Goal: Task Accomplishment & Management: Complete application form

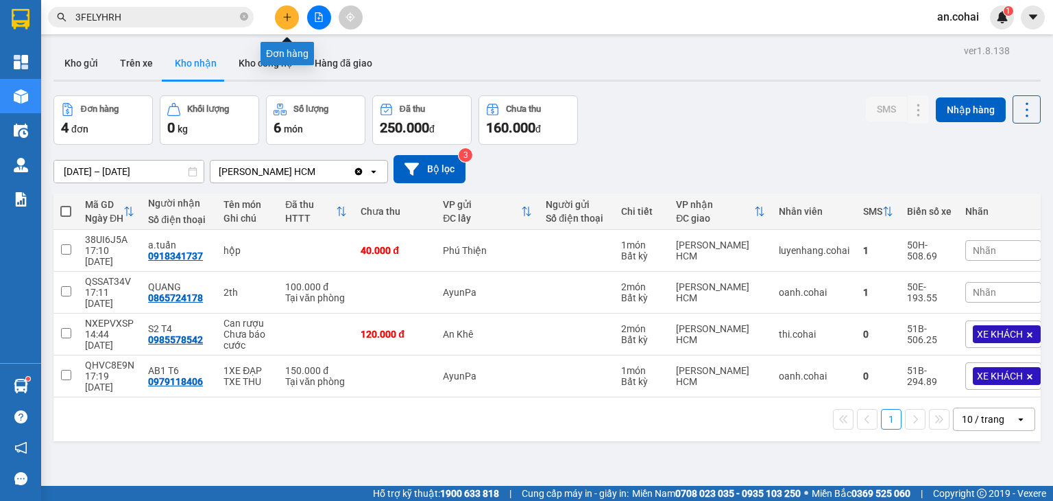
click at [278, 17] on button at bounding box center [287, 17] width 24 height 24
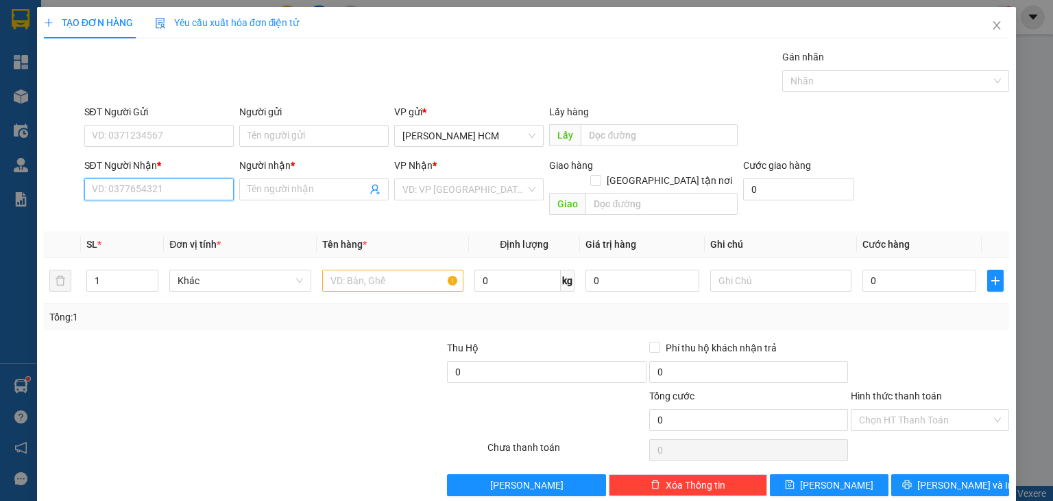
click at [181, 184] on input "SĐT Người Nhận *" at bounding box center [158, 189] width 149 height 22
type input "0987195640"
click at [187, 213] on div "0987195640 - tám" at bounding box center [157, 215] width 132 height 15
type input "tám"
type input "0987195640"
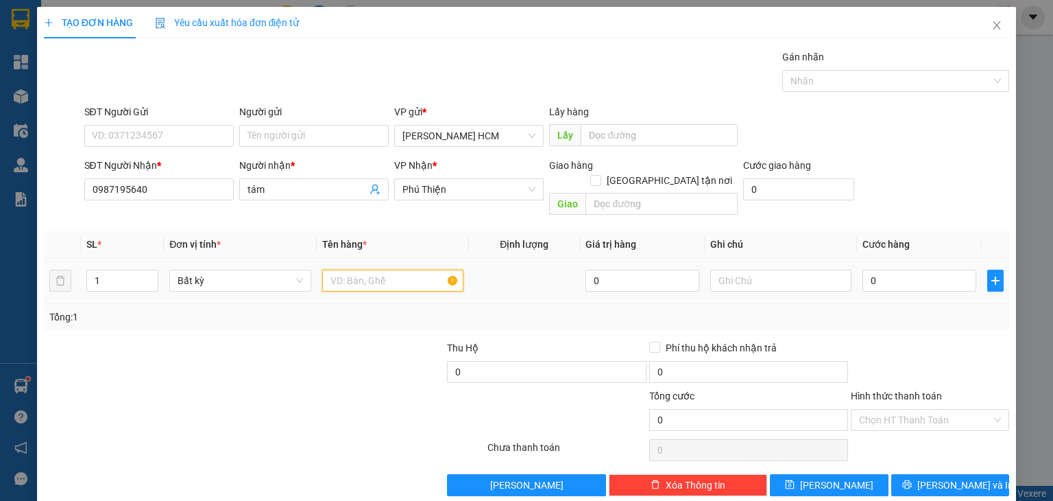
click at [373, 269] on input "text" at bounding box center [392, 280] width 141 height 22
type input "BÌ THƯ"
click at [874, 269] on input "0" at bounding box center [920, 280] width 114 height 22
type input "004"
type input "4"
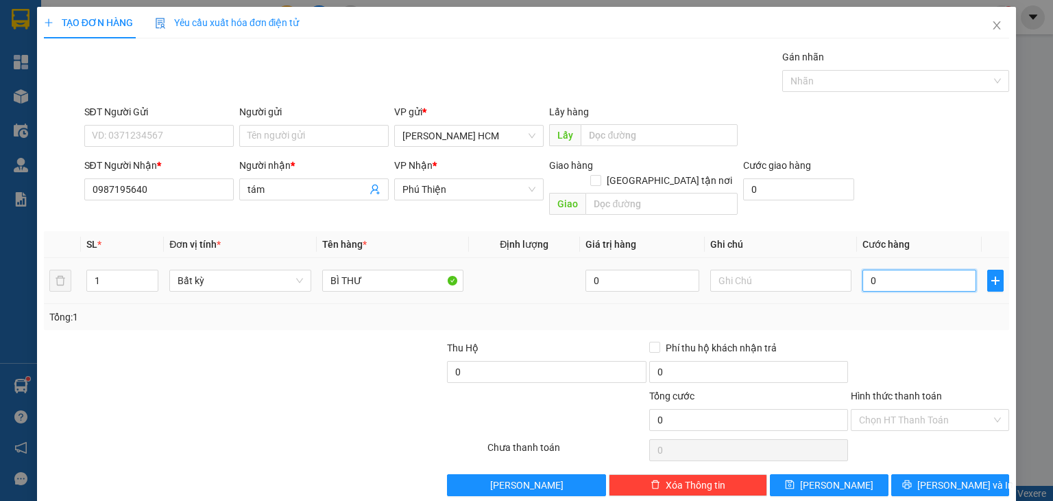
type input "4"
type input "0.040"
type input "40"
type input "40.000"
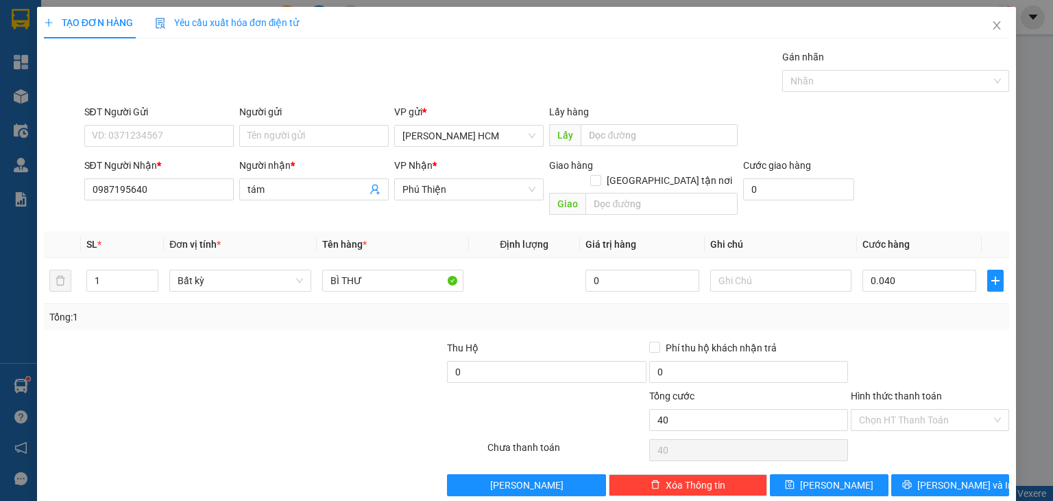
type input "40.000"
click at [935, 322] on div "Transit Pickup Surcharge Ids Transit Deliver Surcharge Ids Transit Deliver Surc…" at bounding box center [527, 272] width 966 height 446
click at [923, 409] on input "Hình thức thanh toán" at bounding box center [925, 419] width 132 height 21
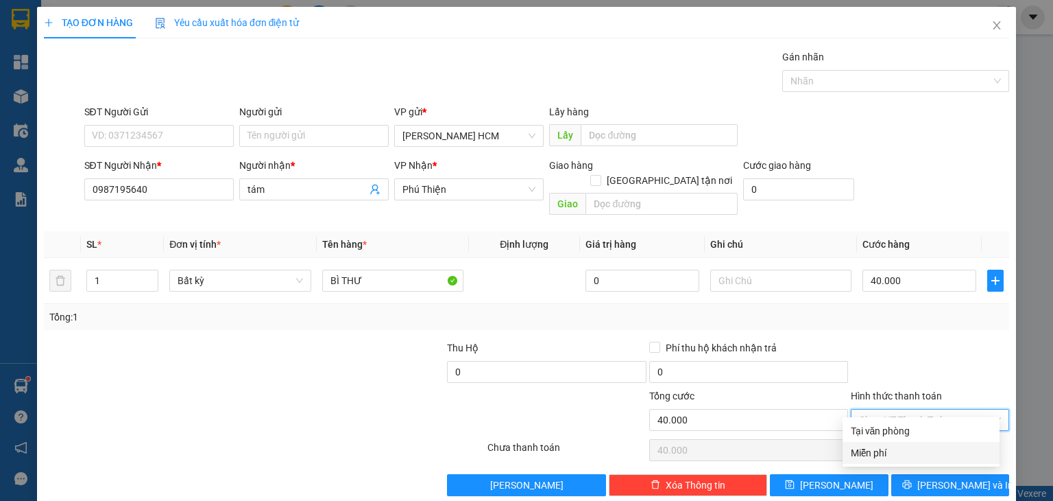
click at [899, 452] on div "Miễn phí" at bounding box center [921, 452] width 141 height 15
type input "0"
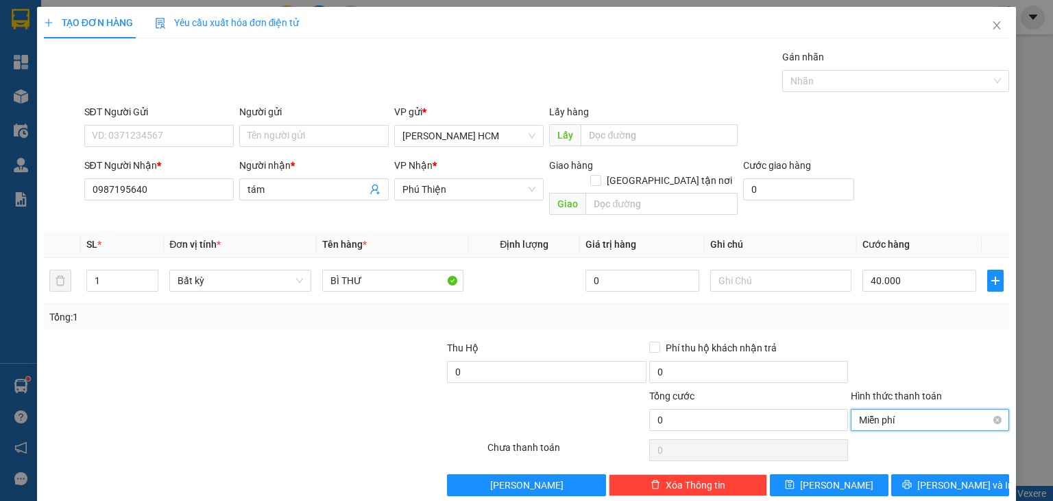
click at [903, 409] on span "Miễn phí" at bounding box center [930, 419] width 142 height 21
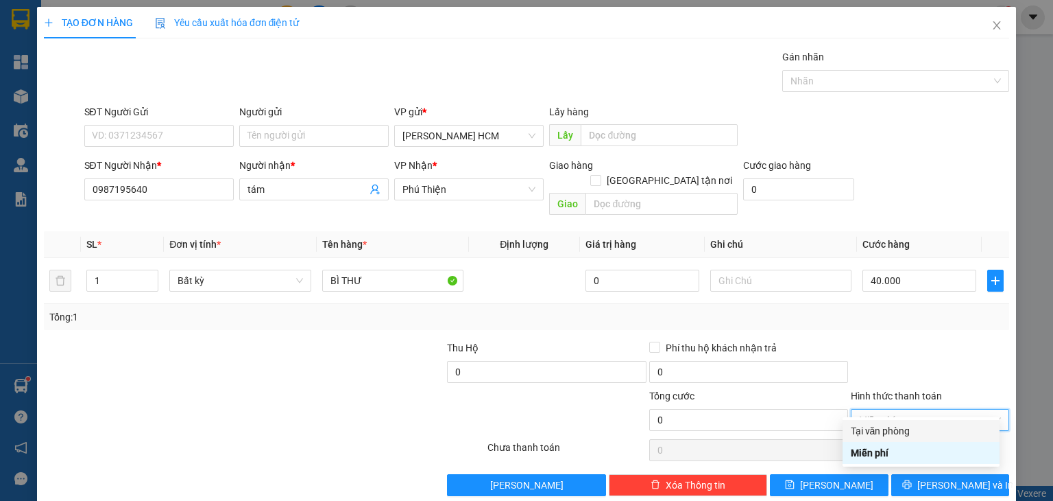
click at [891, 434] on div "Tại văn phòng" at bounding box center [921, 430] width 141 height 15
type input "40.000"
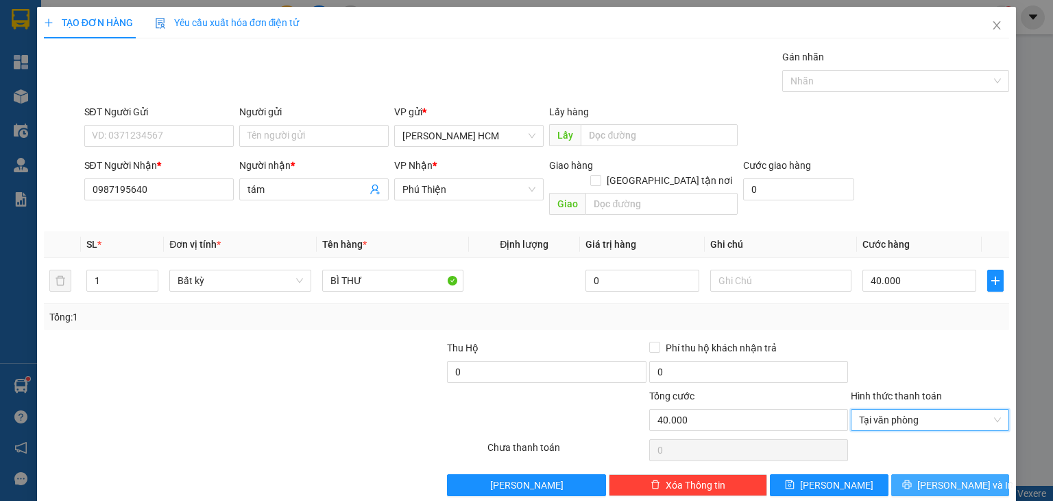
click at [926, 474] on button "[PERSON_NAME] và In" at bounding box center [950, 485] width 119 height 22
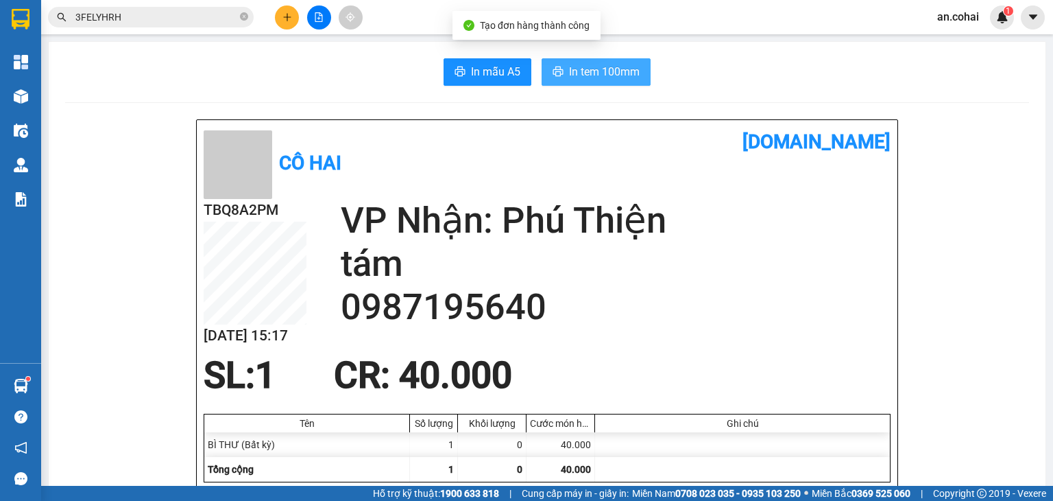
click at [602, 69] on span "In tem 100mm" at bounding box center [604, 71] width 71 height 17
click at [281, 14] on button at bounding box center [287, 17] width 24 height 24
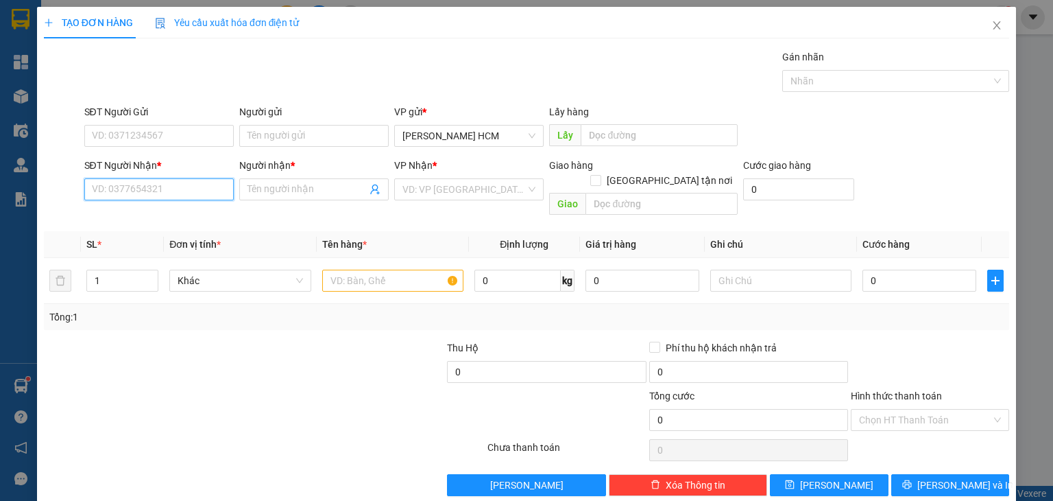
click at [177, 196] on input "SĐT Người Nhận *" at bounding box center [158, 189] width 149 height 22
click at [176, 219] on div "0901973634 - [PERSON_NAME]" at bounding box center [158, 215] width 135 height 15
type input "0901973634"
type input "DUY"
type input "0901973634"
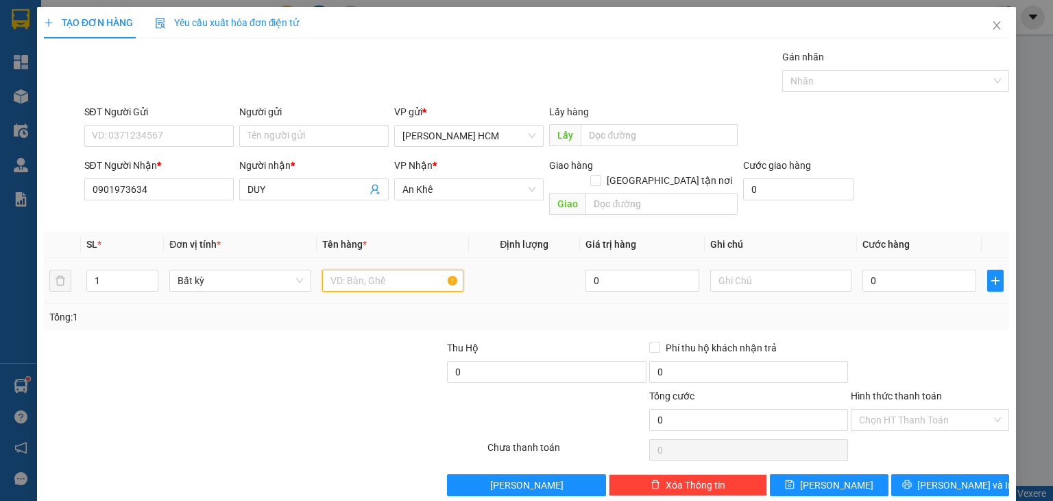
click at [391, 272] on input "text" at bounding box center [392, 280] width 141 height 22
type input "CUC"
click at [863, 269] on input "0" at bounding box center [920, 280] width 114 height 22
type input "007"
type input "7"
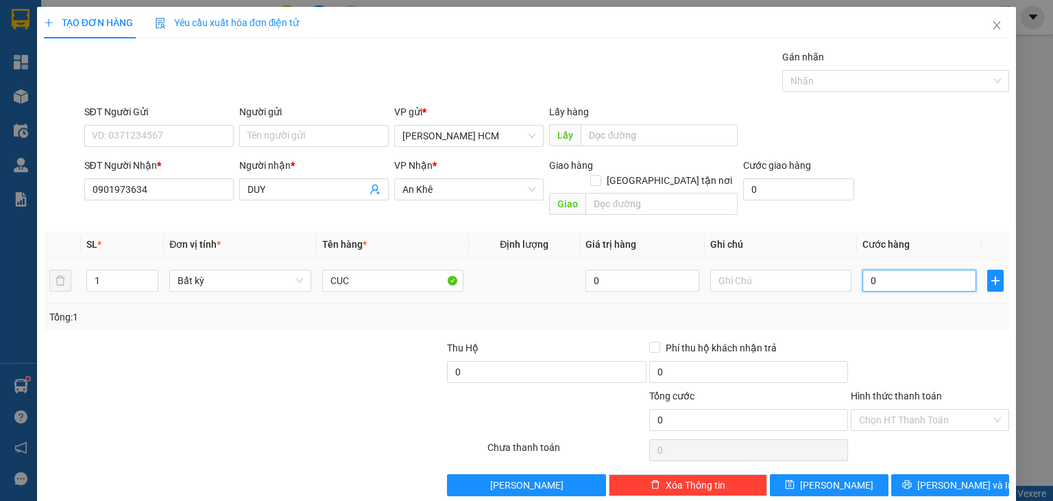
type input "7"
type input "0.070"
type input "70"
type input "70.000"
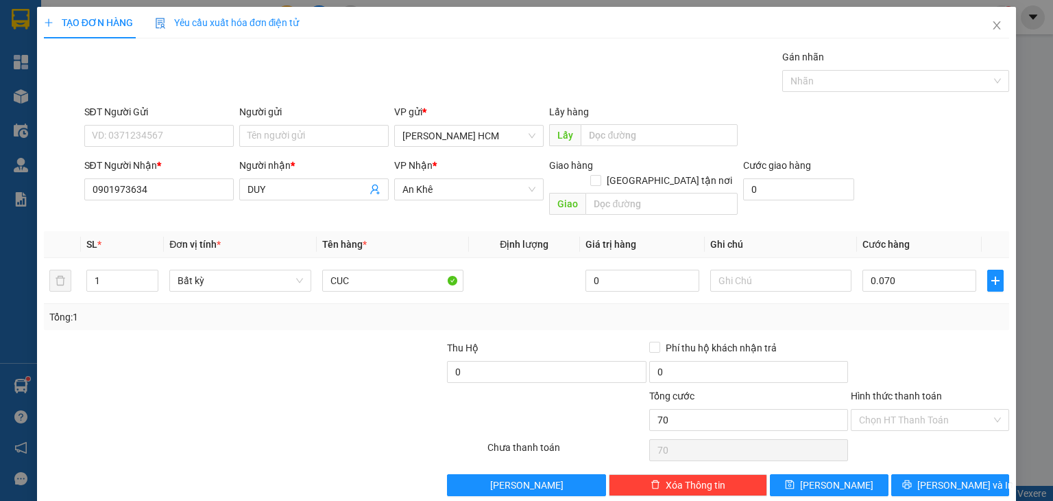
type input "70.000"
click at [965, 340] on div at bounding box center [930, 364] width 161 height 48
click at [931, 477] on span "[PERSON_NAME] và In" at bounding box center [966, 484] width 96 height 15
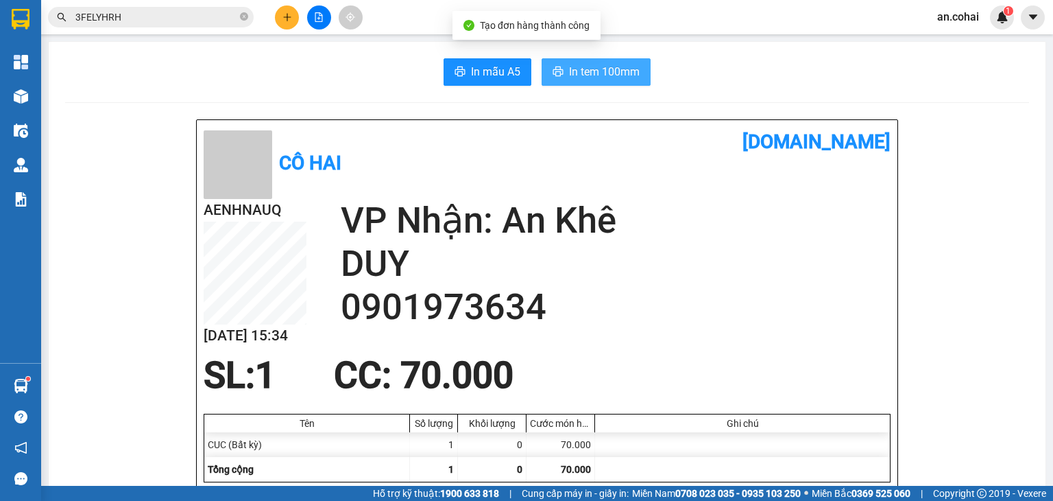
click at [618, 77] on span "In tem 100mm" at bounding box center [604, 71] width 71 height 17
drag, startPoint x: 244, startPoint y: 19, endPoint x: 254, endPoint y: 19, distance: 9.6
click at [244, 19] on icon "close-circle" at bounding box center [244, 16] width 8 height 8
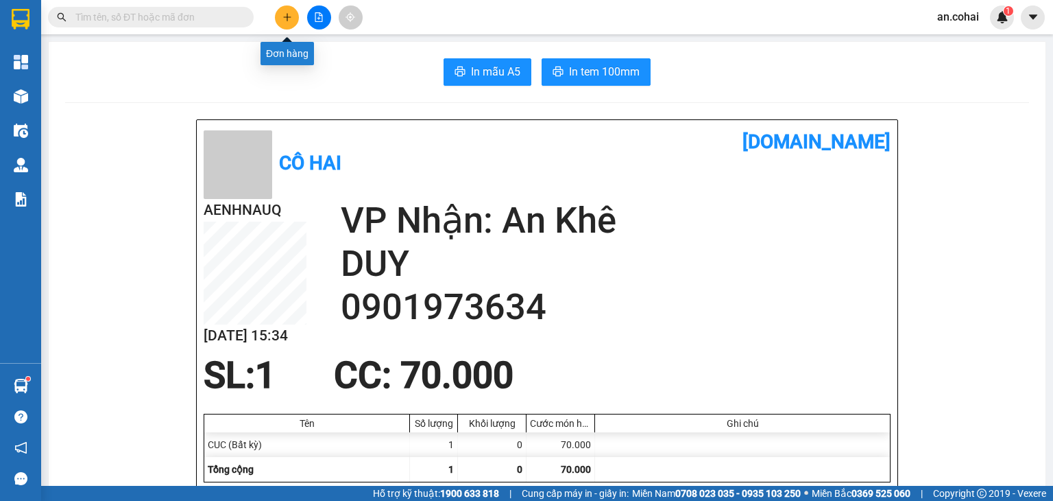
click at [289, 21] on icon "plus" at bounding box center [288, 17] width 10 height 10
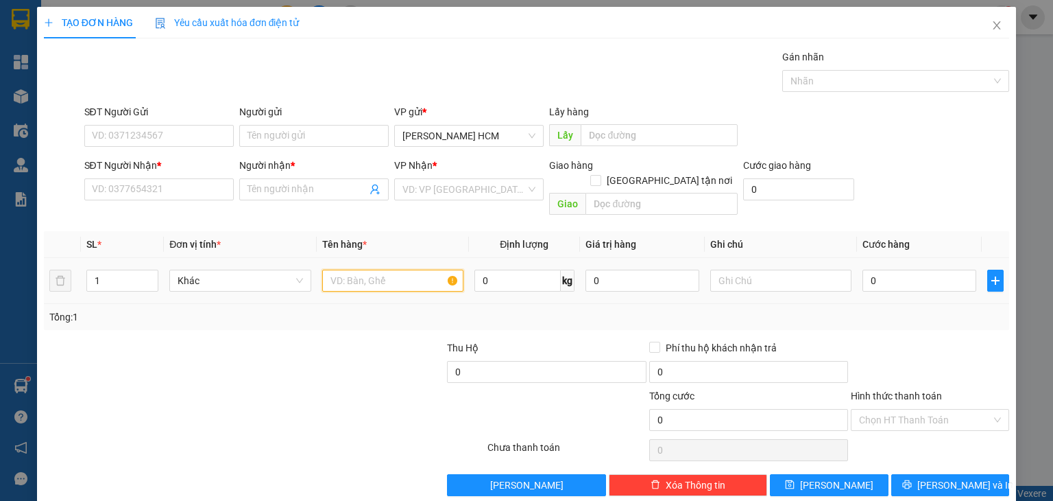
click at [365, 269] on input "text" at bounding box center [392, 280] width 141 height 22
type input "TH"
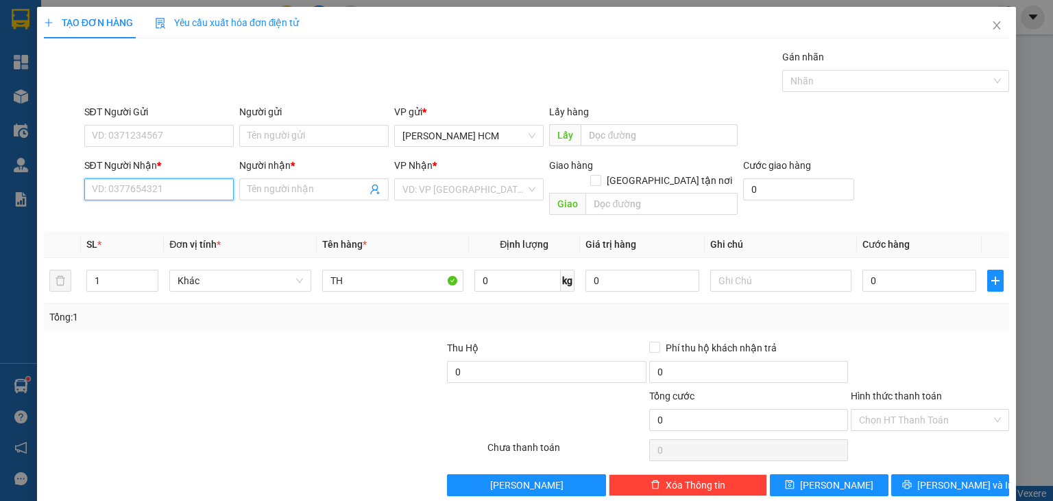
click at [180, 185] on input "SĐT Người Nhận *" at bounding box center [158, 189] width 149 height 22
type input "0902805085"
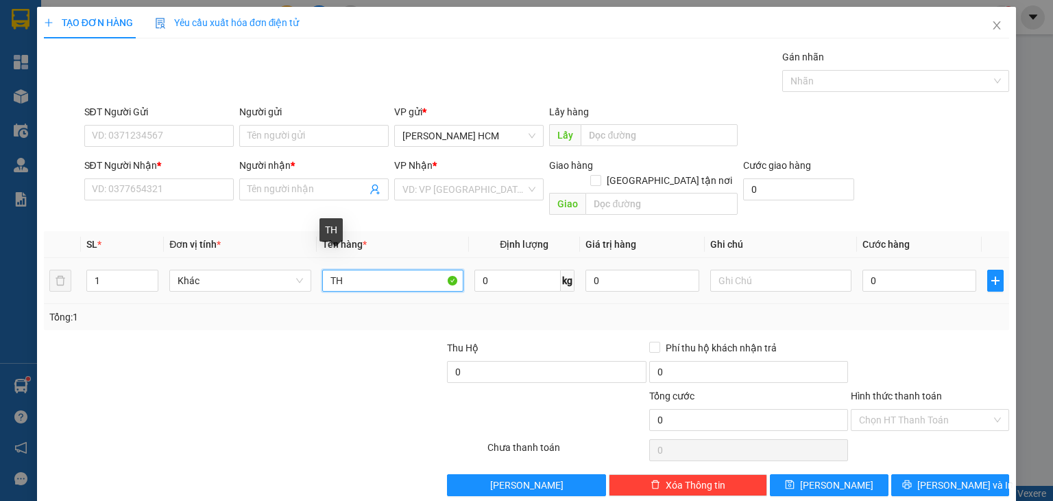
click at [376, 269] on input "TH" at bounding box center [392, 280] width 141 height 22
type input "T"
type input "CỤC"
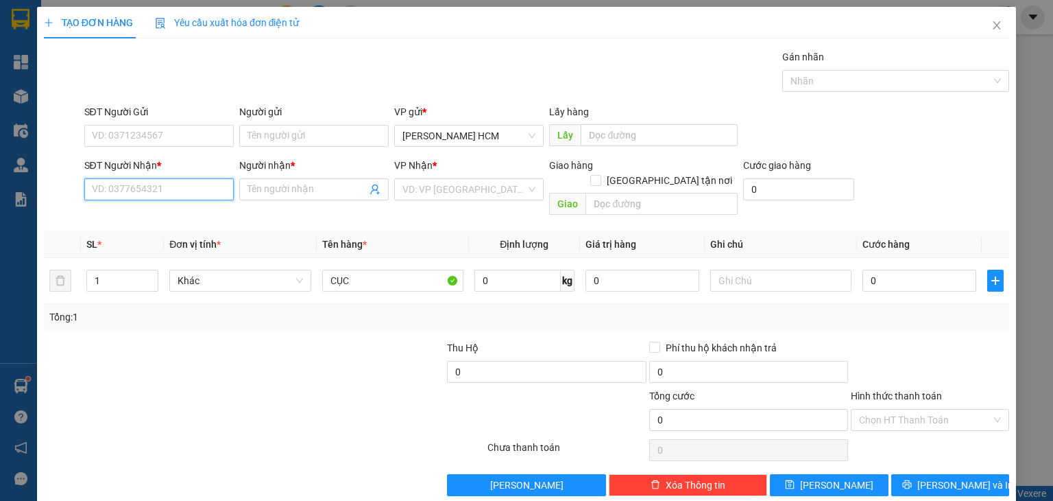
click at [175, 195] on input "SĐT Người Nhận *" at bounding box center [158, 189] width 149 height 22
type input "0862448774"
click at [160, 211] on div "0862448774 - phương" at bounding box center [157, 215] width 132 height 15
type input "phương"
type input "0862448774"
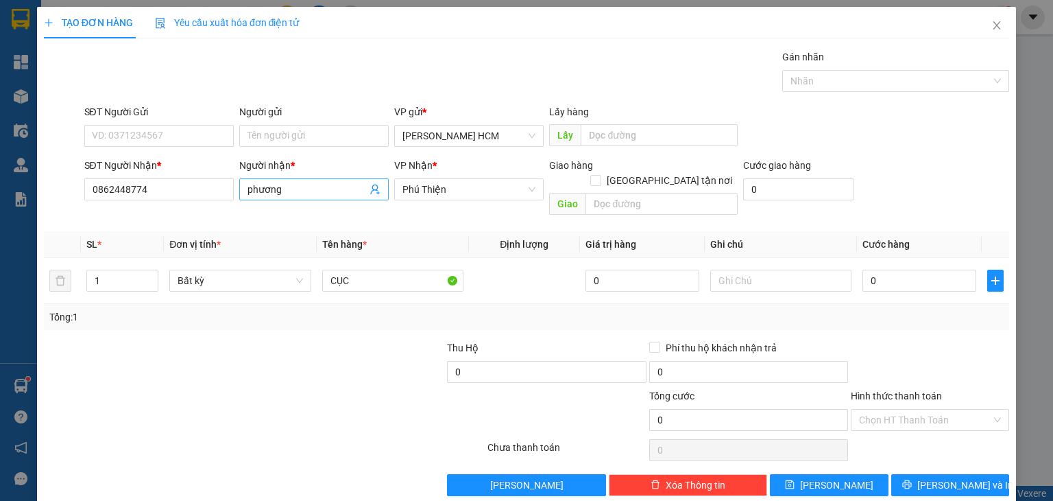
click at [306, 189] on input "phương" at bounding box center [307, 189] width 119 height 15
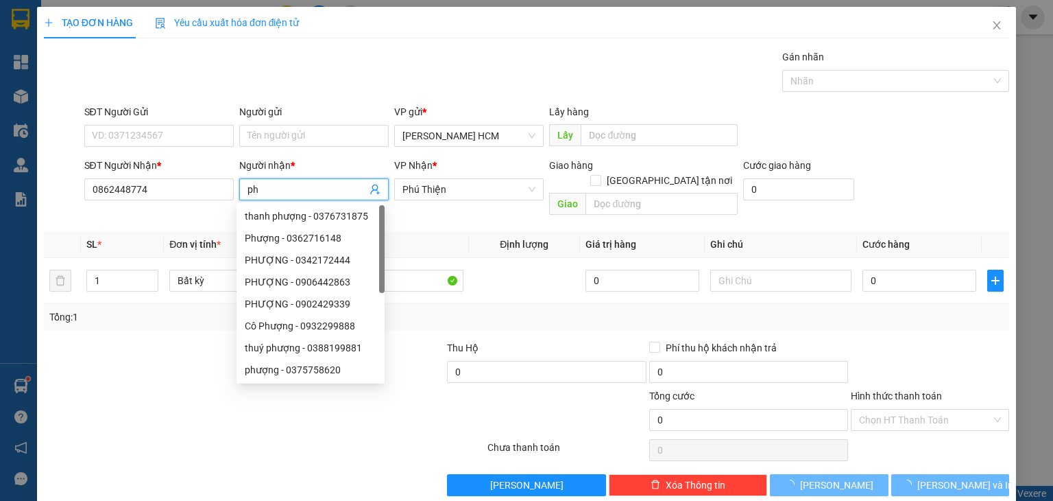
type input "p"
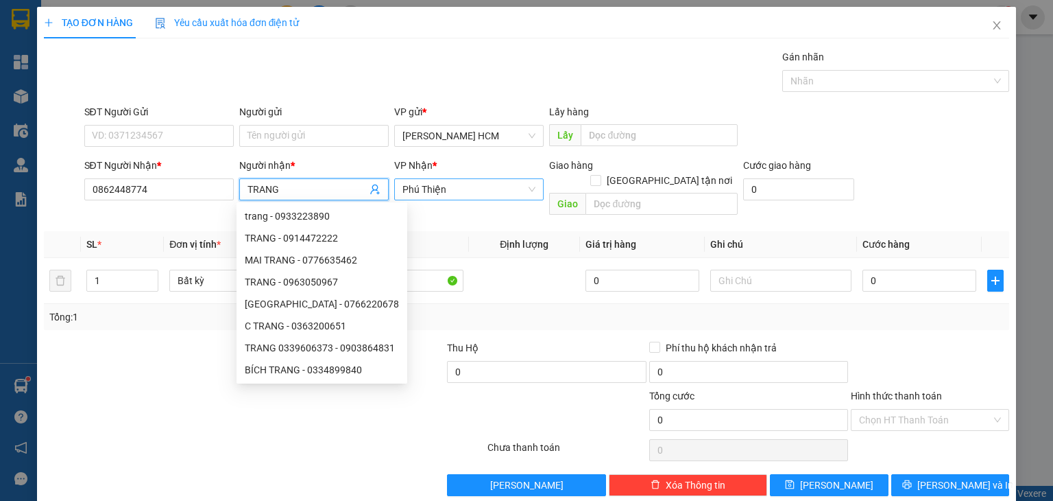
drag, startPoint x: 452, startPoint y: 178, endPoint x: 461, endPoint y: 193, distance: 17.9
click at [461, 193] on div "Phú Thiện" at bounding box center [468, 189] width 149 height 22
type input "TRANG"
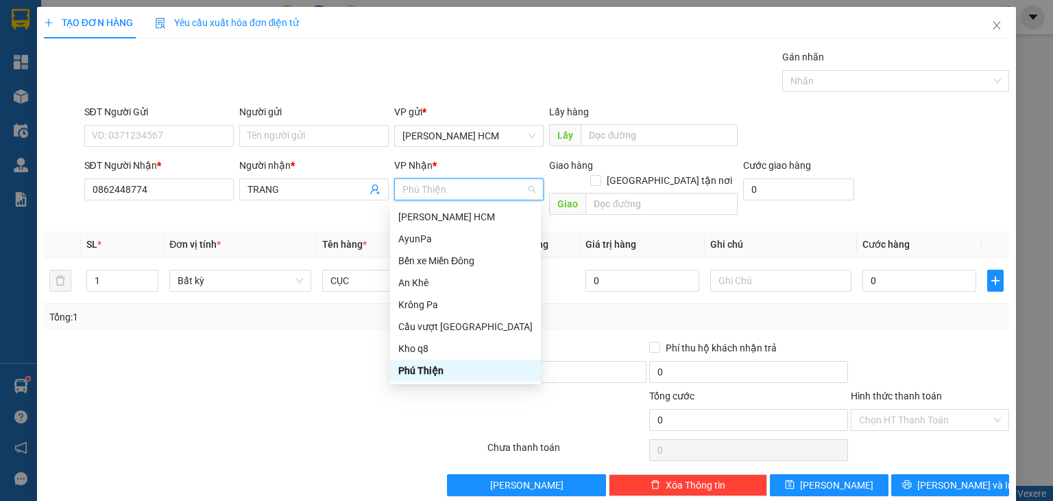
click at [442, 367] on div "Phú Thiện" at bounding box center [465, 370] width 134 height 15
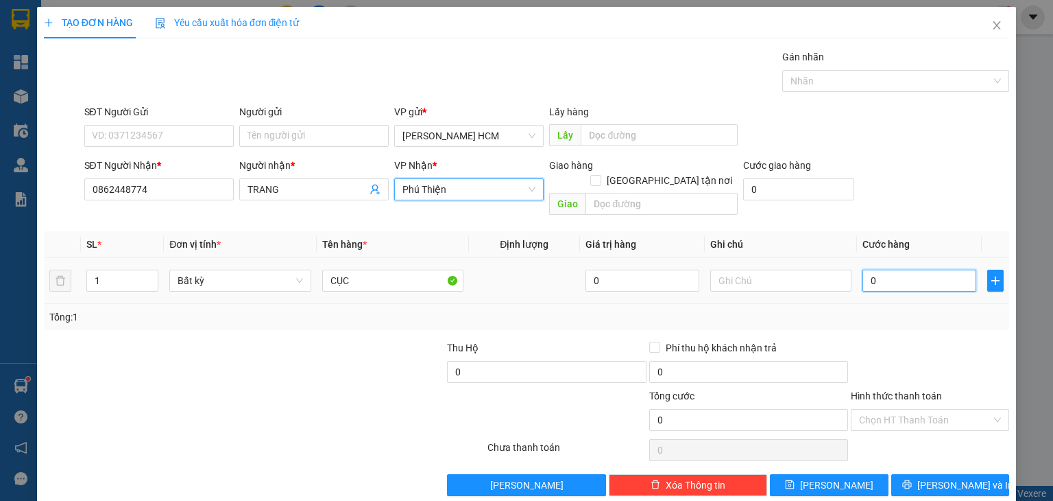
click at [864, 269] on input "0" at bounding box center [920, 280] width 114 height 22
click at [863, 269] on input "0" at bounding box center [920, 280] width 114 height 22
type input "60"
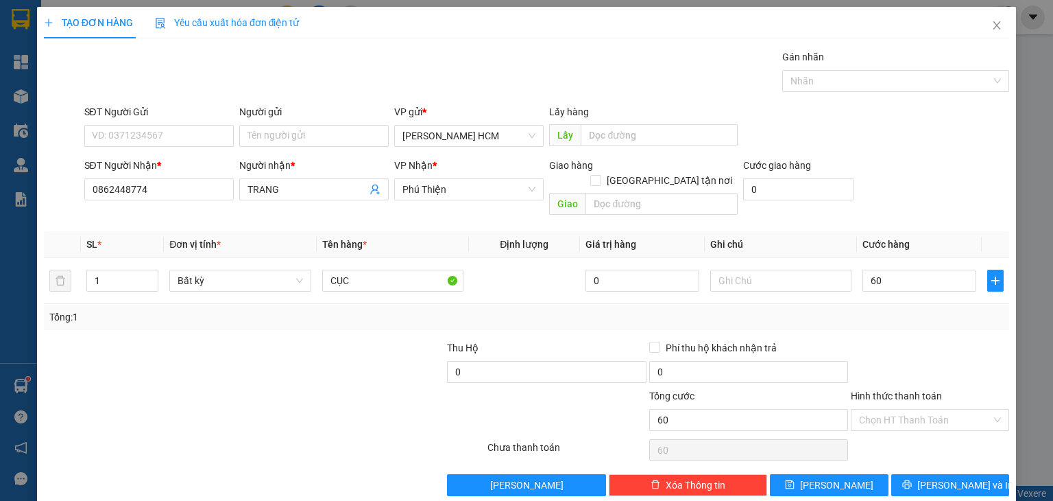
type input "60.000"
drag, startPoint x: 946, startPoint y: 200, endPoint x: 944, endPoint y: 267, distance: 66.5
click at [946, 200] on div "SĐT Người Nhận * 0862448774 Người nhận * TRANG VP Nhận * Phú Thiện Giao hàng [G…" at bounding box center [547, 189] width 931 height 63
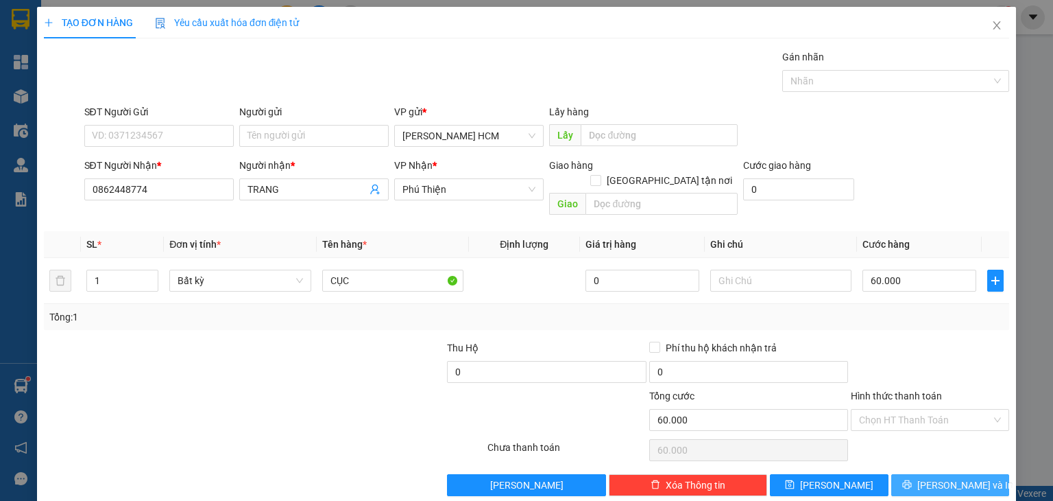
click at [912, 479] on icon "printer" at bounding box center [907, 484] width 10 height 10
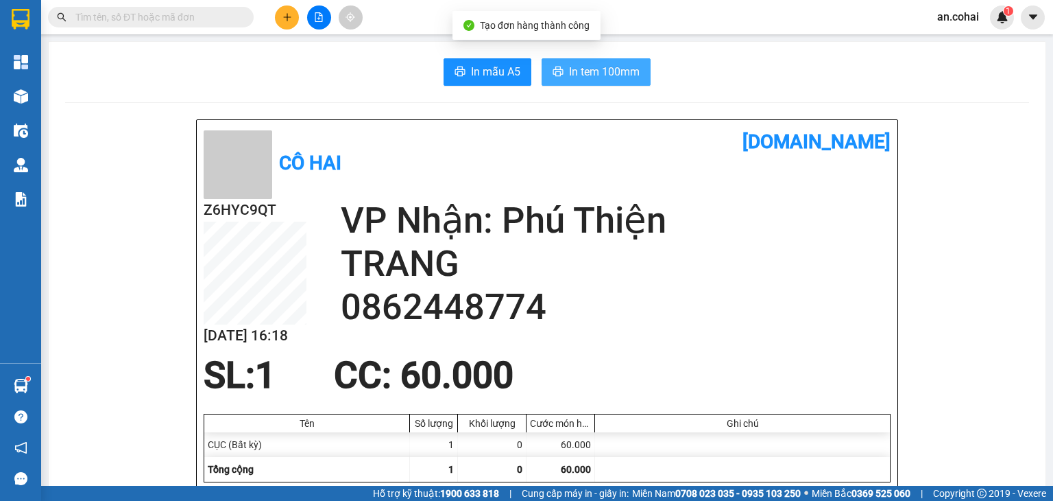
click at [645, 80] on button "In tem 100mm" at bounding box center [596, 71] width 109 height 27
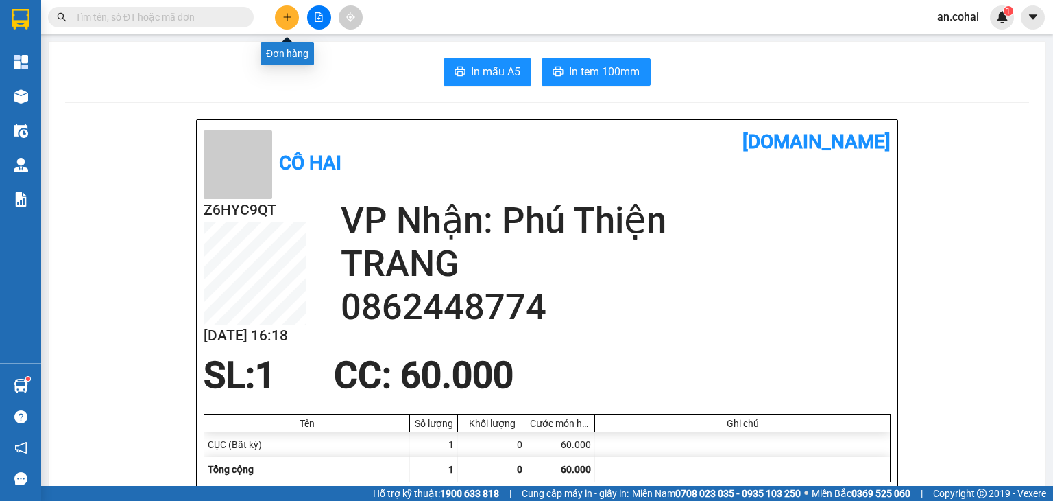
click at [281, 17] on button at bounding box center [287, 17] width 24 height 24
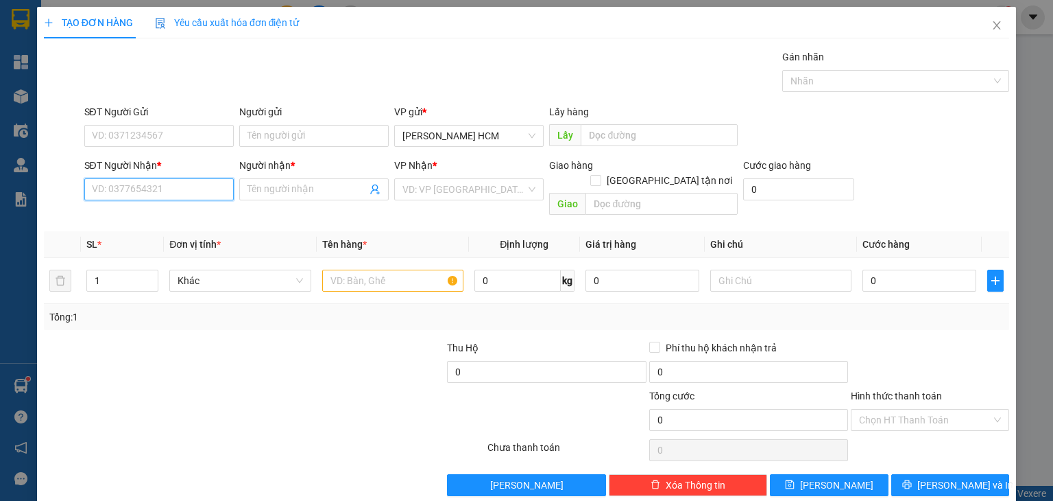
click at [157, 187] on input "SĐT Người Nhận *" at bounding box center [158, 189] width 149 height 22
click at [180, 187] on input "0905876376" at bounding box center [158, 189] width 149 height 22
type input "0905876379"
click at [171, 213] on div "0905876379 - hòa" at bounding box center [157, 215] width 132 height 15
type input "hòa"
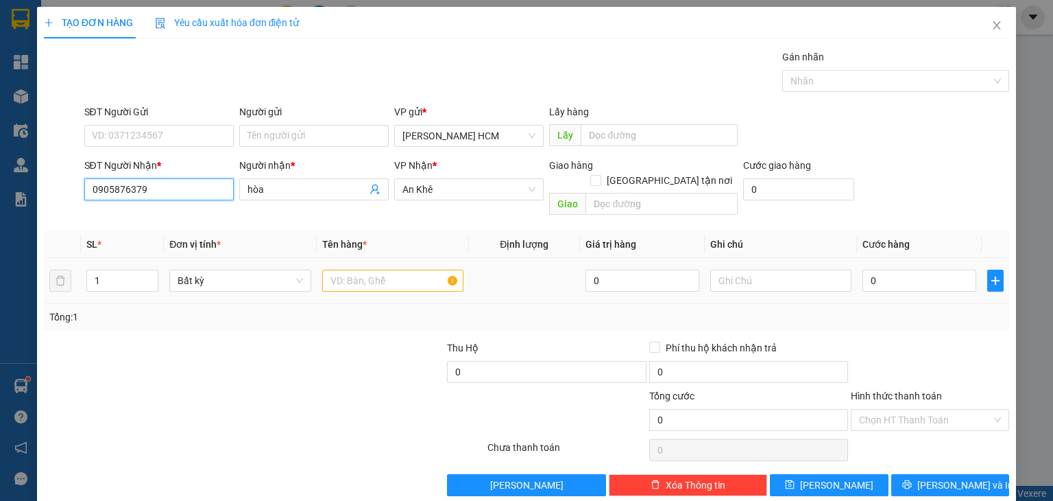
type input "0905876379"
click at [403, 269] on input "text" at bounding box center [392, 280] width 141 height 22
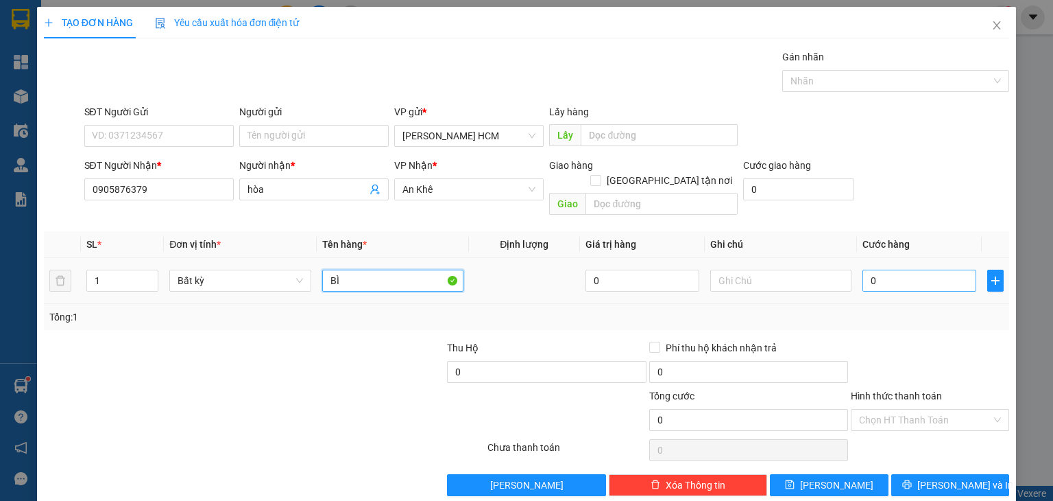
type input "BÌ"
click at [863, 269] on input "0" at bounding box center [920, 280] width 114 height 22
type input "40"
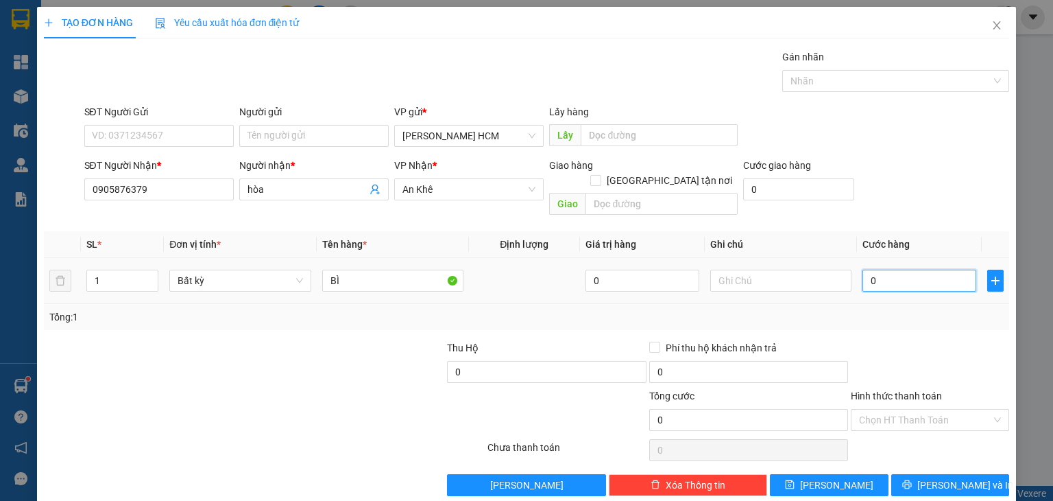
type input "40"
type input "40.000"
click at [879, 309] on div "Tổng: 1" at bounding box center [526, 316] width 955 height 15
click at [895, 409] on input "Hình thức thanh toán" at bounding box center [925, 419] width 132 height 21
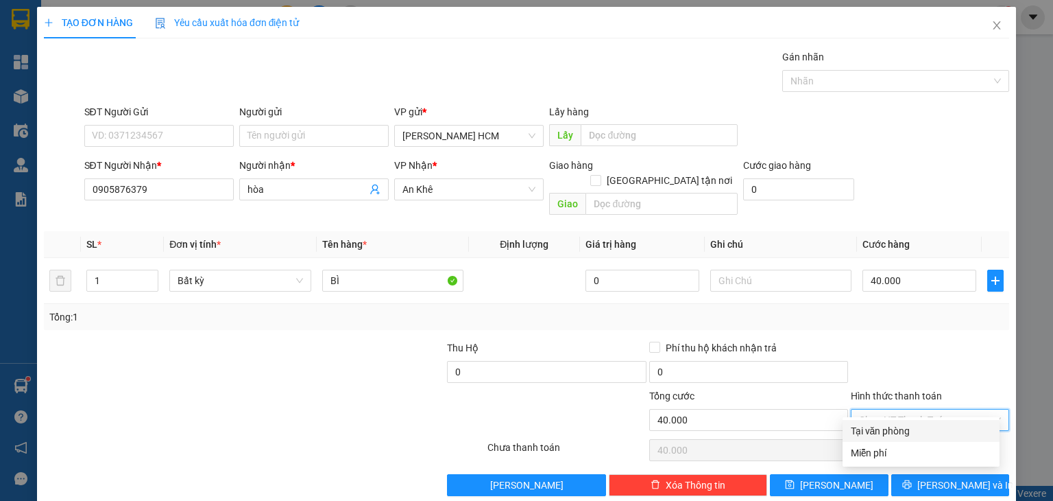
click at [898, 433] on div "Tại văn phòng" at bounding box center [921, 430] width 141 height 15
type input "0"
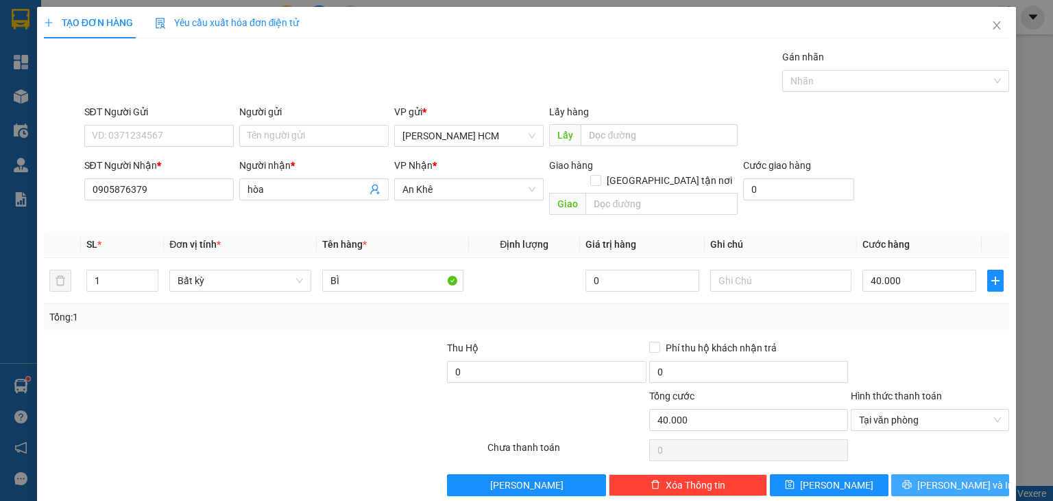
click at [899, 474] on button "[PERSON_NAME] và In" at bounding box center [950, 485] width 119 height 22
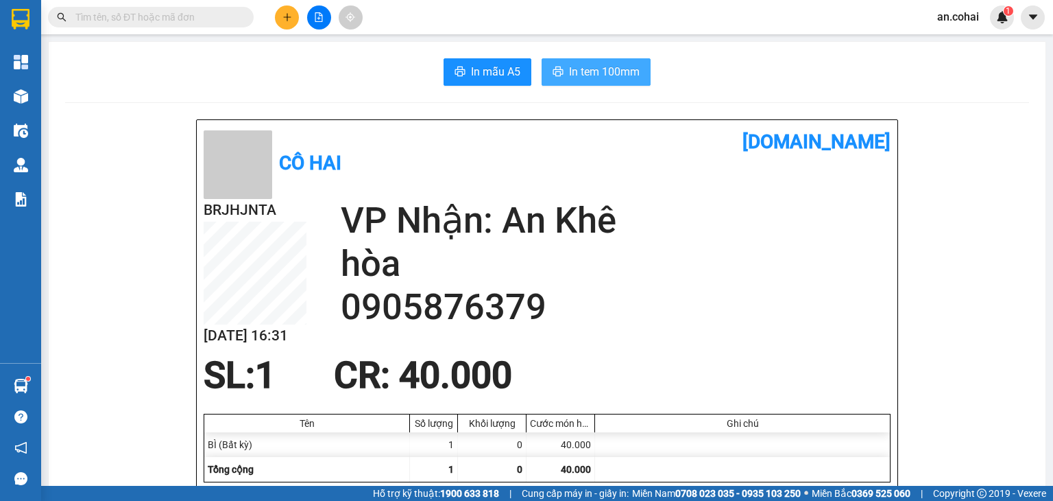
click at [598, 64] on span "In tem 100mm" at bounding box center [604, 71] width 71 height 17
